Goal: Task Accomplishment & Management: Use online tool/utility

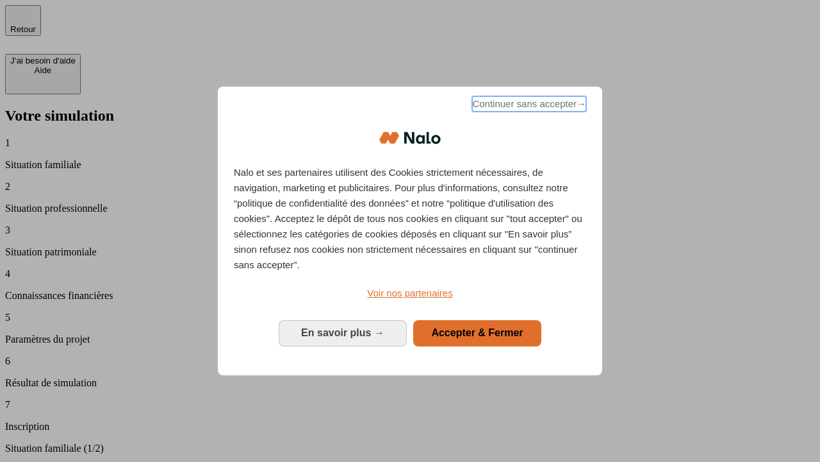
click at [528, 106] on span "Continuer sans accepter →" at bounding box center [529, 103] width 114 height 15
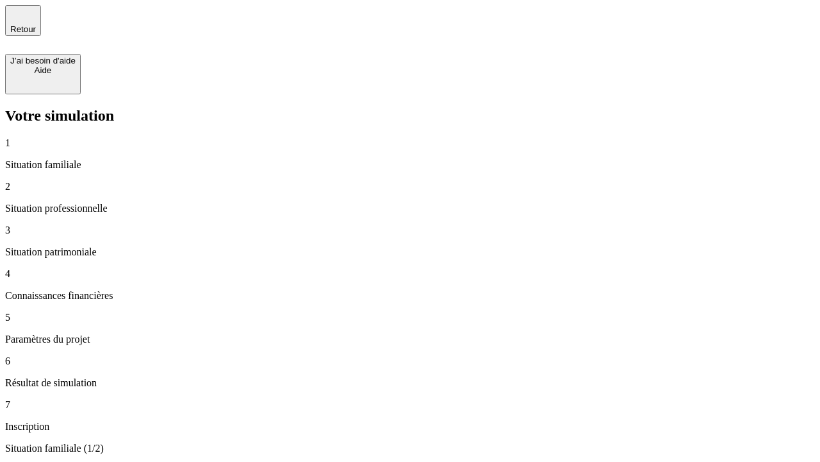
type input "30 000"
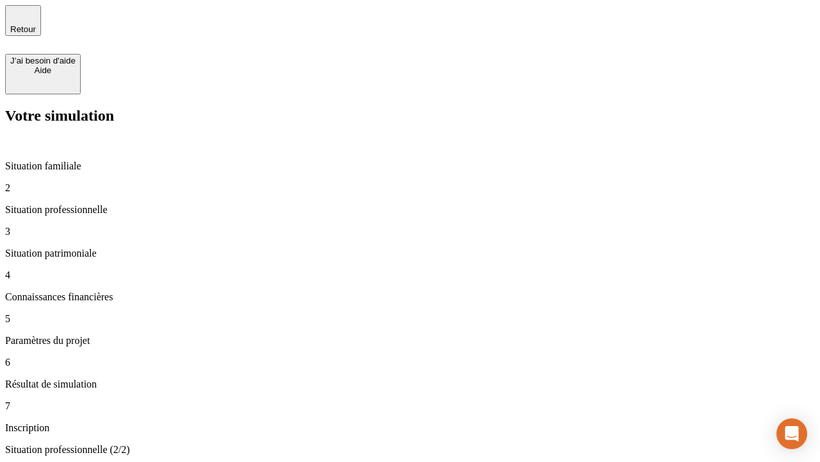
type input "1 000"
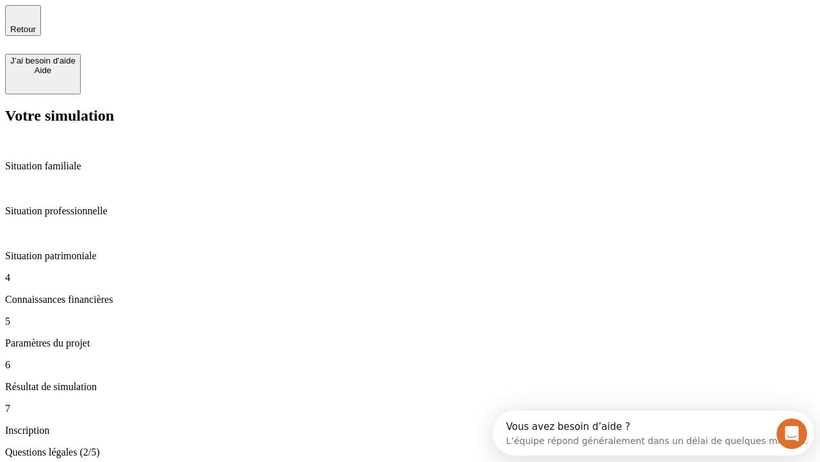
scroll to position [3, 0]
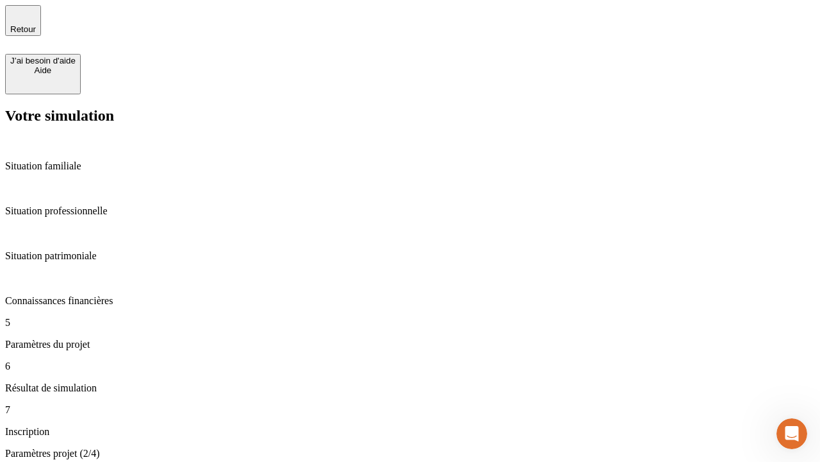
type input "65"
type input "5 000"
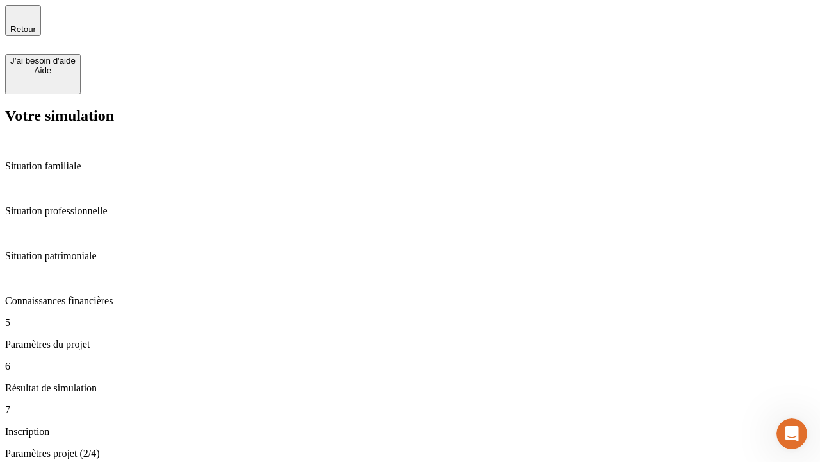
type input "640"
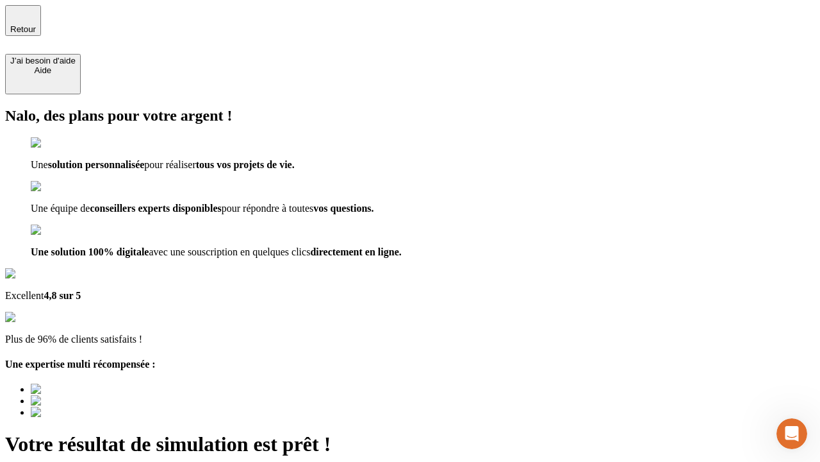
type input "[EMAIL_ADDRESS][DOMAIN_NAME]"
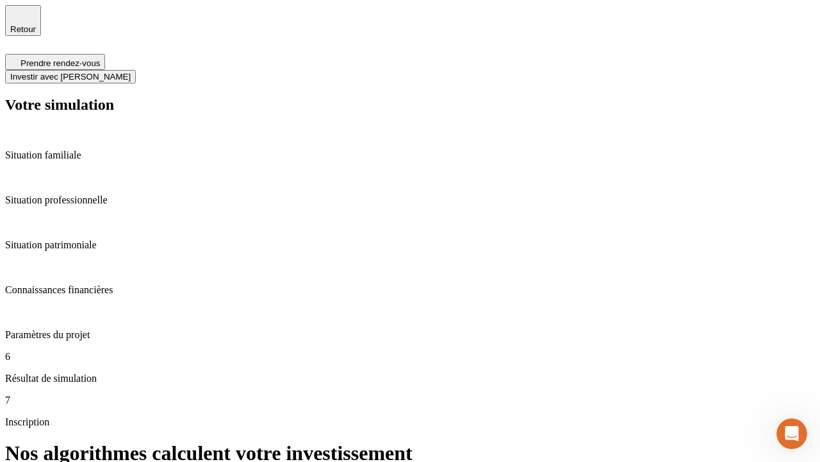
scroll to position [5, 0]
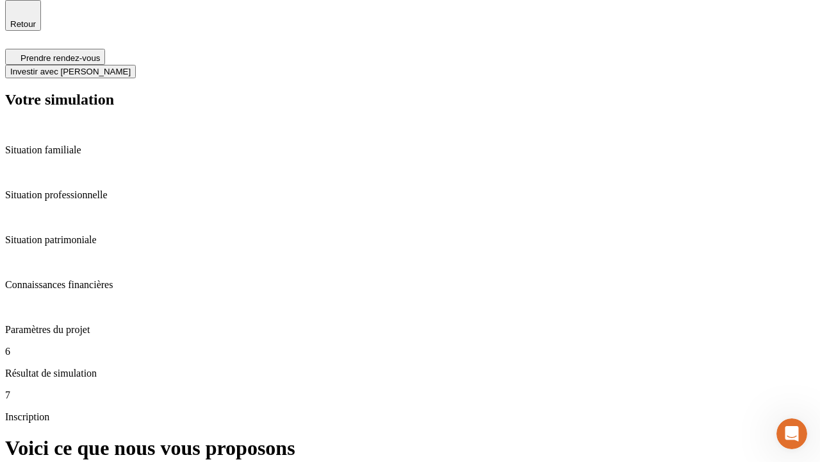
click at [131, 67] on span "Investir avec [PERSON_NAME]" at bounding box center [70, 72] width 121 height 10
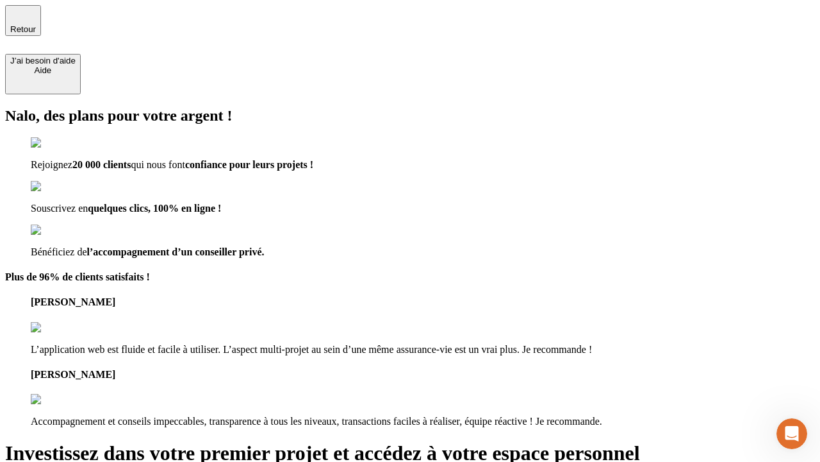
type input "[PERSON_NAME][EMAIL_ADDRESS][DOMAIN_NAME]"
